Goal: Check status: Check status

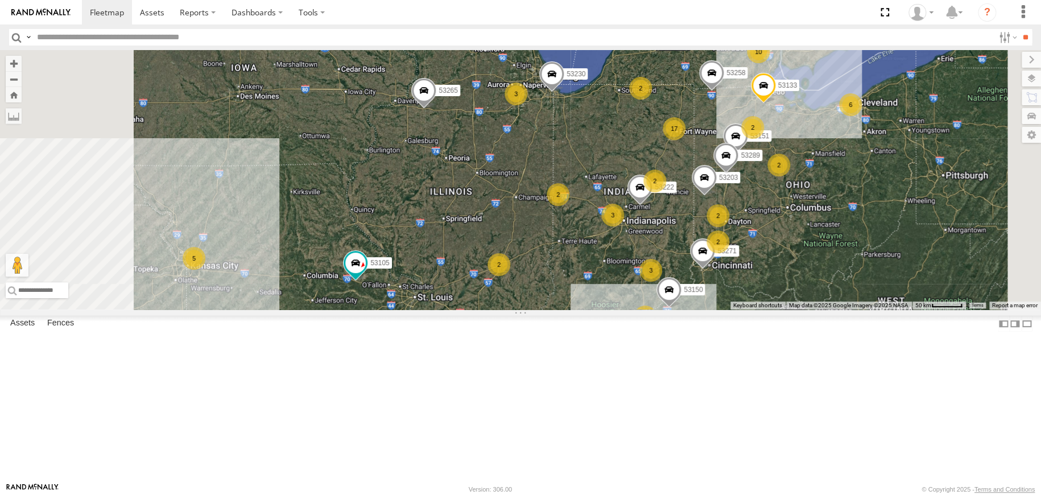
drag, startPoint x: 398, startPoint y: 348, endPoint x: 571, endPoint y: 286, distance: 183.6
click at [571, 286] on div "53271 53272 53230 53151 53222 53258 53203 53289 53133 53105 53291 53217 53150 5…" at bounding box center [520, 179] width 1041 height 259
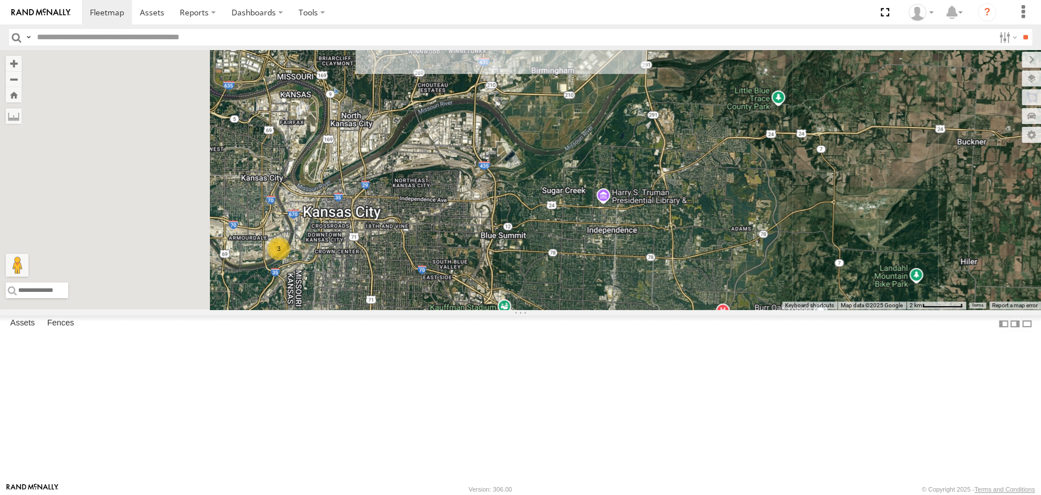
drag, startPoint x: 507, startPoint y: 333, endPoint x: 619, endPoint y: 214, distance: 163.4
click at [619, 214] on div "53271 53272 53230 53151 53222 53258 53203 53289 53133 53105 53291 53217 53150 5…" at bounding box center [520, 179] width 1041 height 259
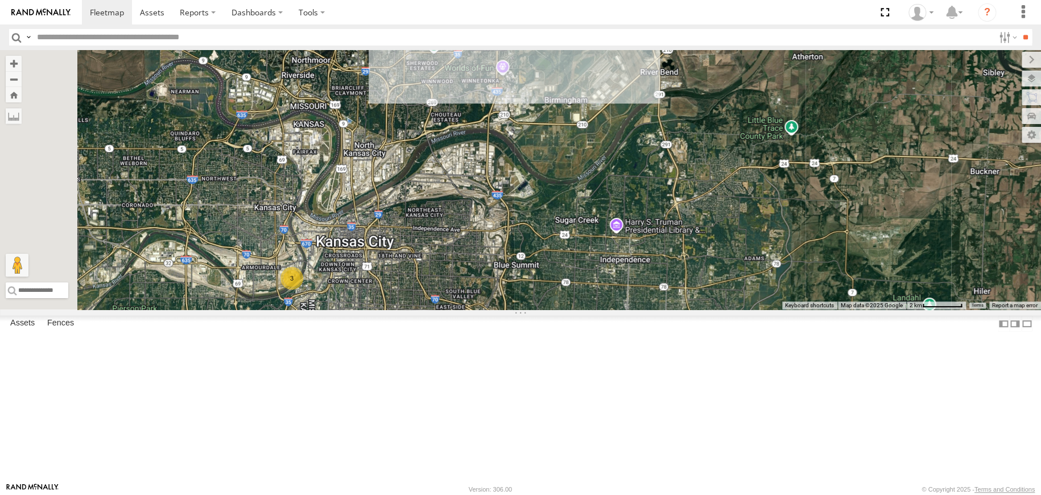
drag, startPoint x: 678, startPoint y: 189, endPoint x: 669, endPoint y: 226, distance: 38.1
click at [669, 226] on div "53271 53272 53230 53151 53222 53258 53203 53289 53133 53105 53291 53217 53150 5…" at bounding box center [520, 179] width 1041 height 259
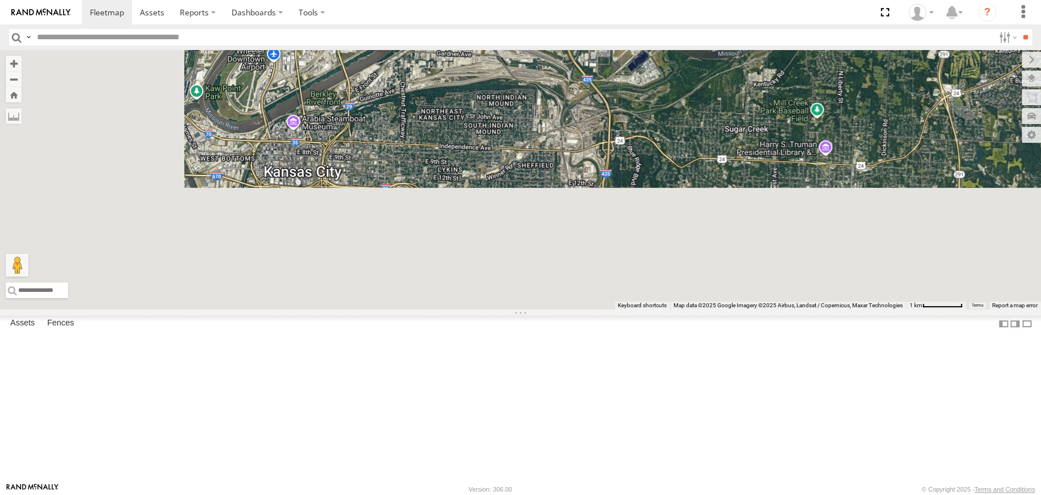
drag, startPoint x: 480, startPoint y: 352, endPoint x: 689, endPoint y: -9, distance: 417.4
click at [689, 0] on html at bounding box center [520, 247] width 1041 height 495
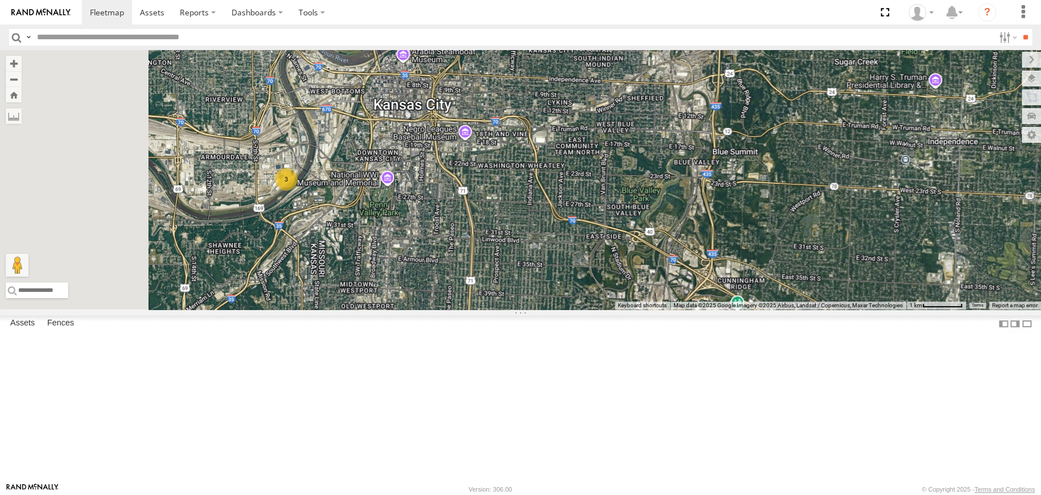
drag, startPoint x: 513, startPoint y: 225, endPoint x: 689, endPoint y: 136, distance: 197.2
click at [689, 136] on div "53271 53272 53230 53151 53222 53258 53203 53289 53133 53105 53291 53217 53150 5…" at bounding box center [520, 179] width 1041 height 259
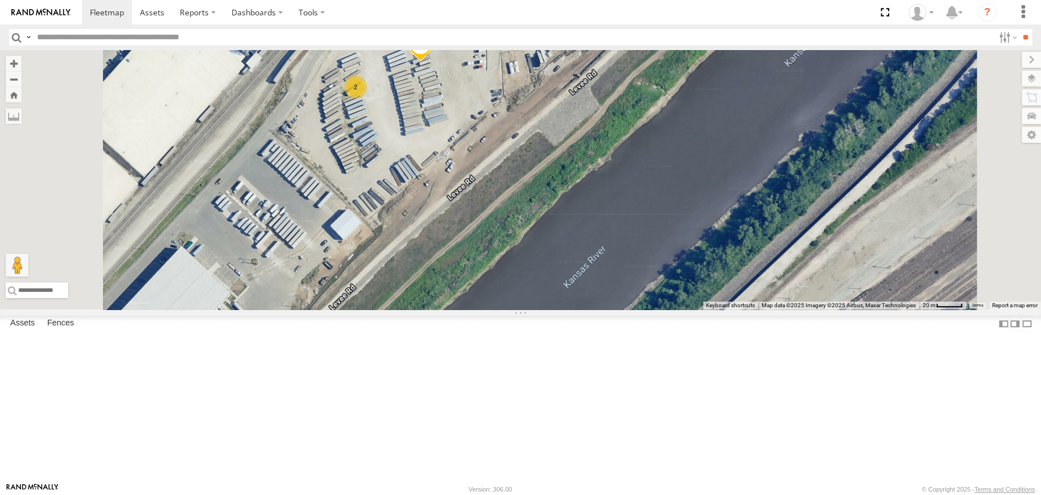
drag, startPoint x: 538, startPoint y: 212, endPoint x: 590, endPoint y: 293, distance: 96.5
click at [590, 293] on div "53271 53272 53230 53151 53222 53258 53203 53289 53133 53105 53291 53217 53150 5…" at bounding box center [520, 179] width 1041 height 259
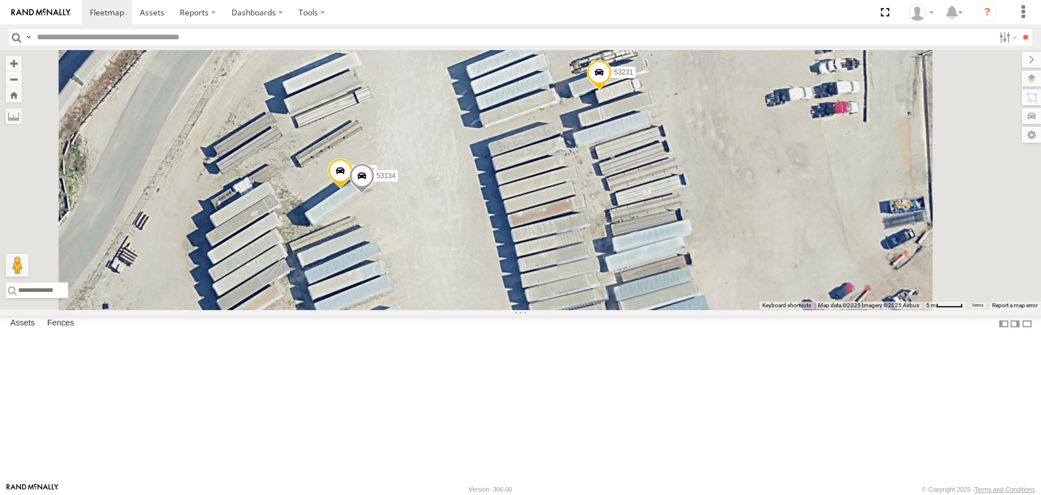
drag, startPoint x: 611, startPoint y: 272, endPoint x: 629, endPoint y: 306, distance: 37.9
click at [629, 306] on div "53231 53138 53134" at bounding box center [520, 179] width 1041 height 259
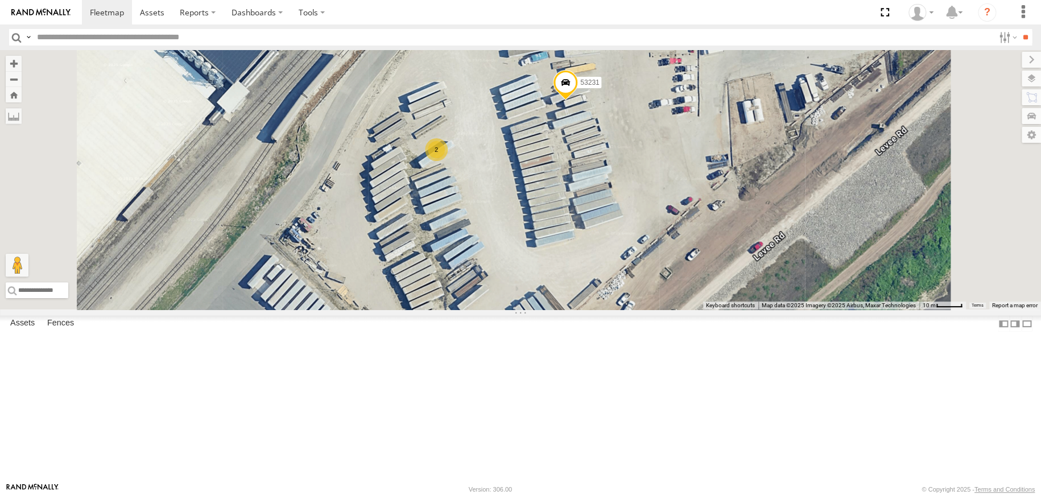
drag, startPoint x: 608, startPoint y: 300, endPoint x: 636, endPoint y: 254, distance: 54.2
click at [636, 254] on div "53231 2" at bounding box center [520, 179] width 1041 height 259
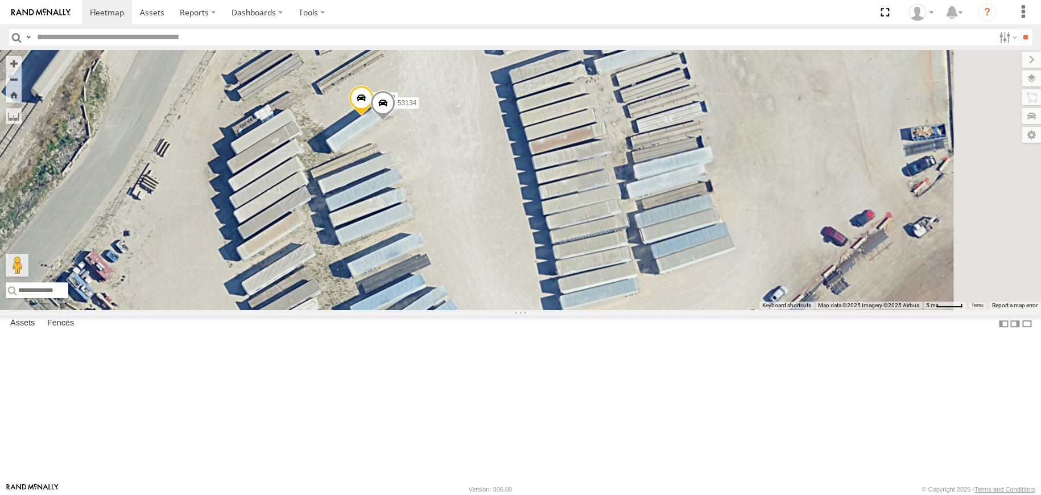
drag, startPoint x: 673, startPoint y: 308, endPoint x: 531, endPoint y: 261, distance: 149.2
click at [531, 261] on div "53231 53138 53134" at bounding box center [520, 179] width 1041 height 259
